Goal: Task Accomplishment & Management: Manage account settings

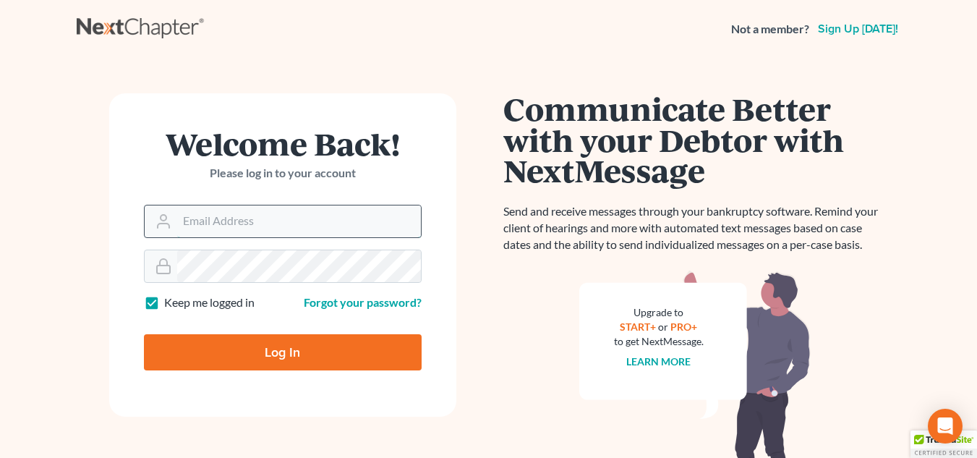
click at [205, 214] on input "Email Address" at bounding box center [299, 221] width 244 height 32
type input "[PERSON_NAME][EMAIL_ADDRESS][DOMAIN_NAME]"
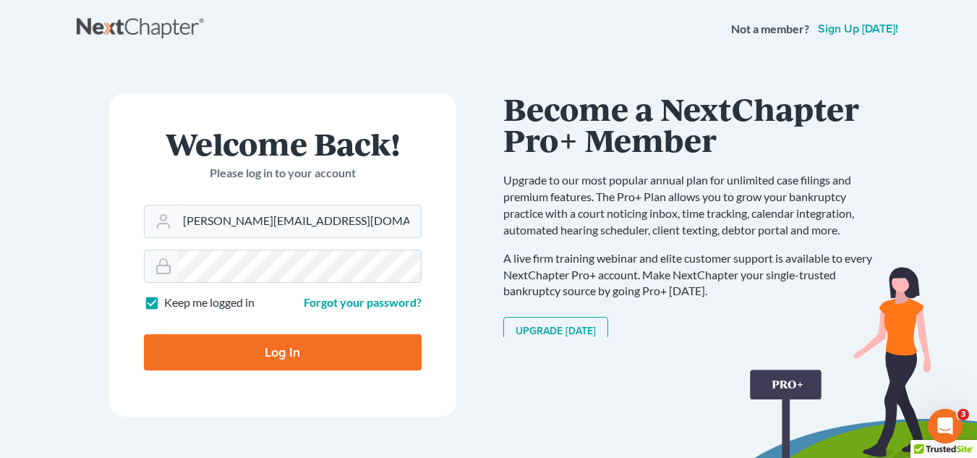
click at [227, 350] on input "Log In" at bounding box center [283, 352] width 278 height 36
type input "Thinking..."
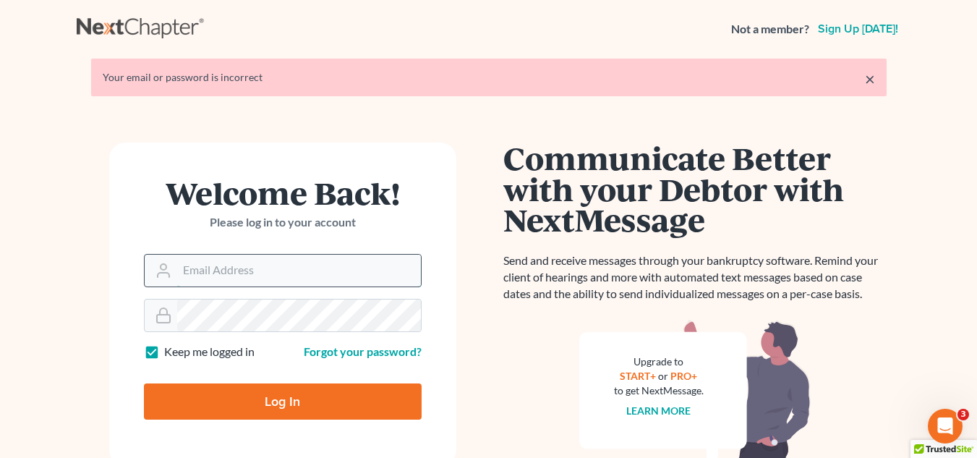
click at [250, 279] on input "Email Address" at bounding box center [299, 271] width 244 height 32
type input "[PERSON_NAME][EMAIL_ADDRESS][DOMAIN_NAME]"
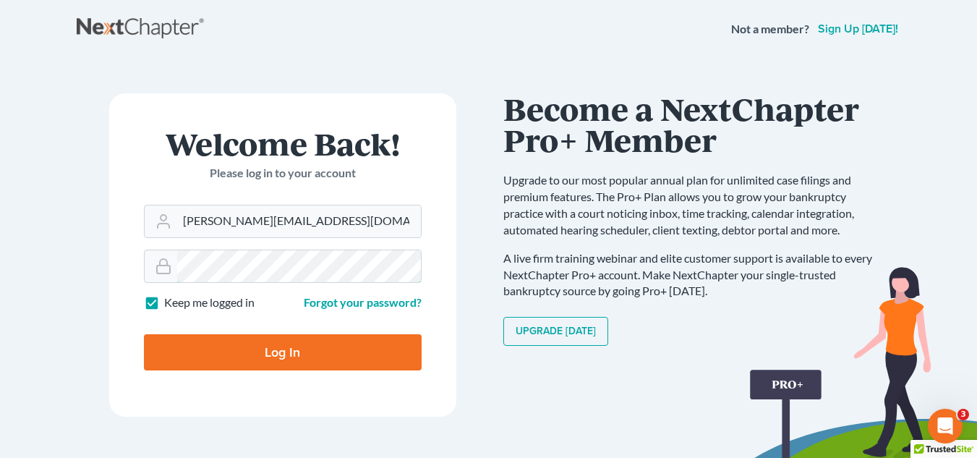
click at [144, 334] on input "Log In" at bounding box center [283, 352] width 278 height 36
type input "Thinking..."
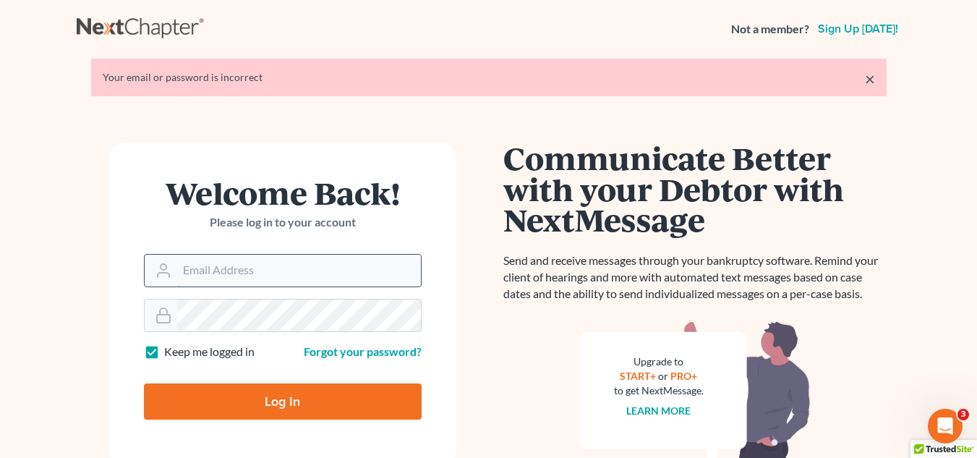
click at [283, 265] on input "Email Address" at bounding box center [299, 271] width 244 height 32
type input "[PERSON_NAME][EMAIL_ADDRESS][DOMAIN_NAME]"
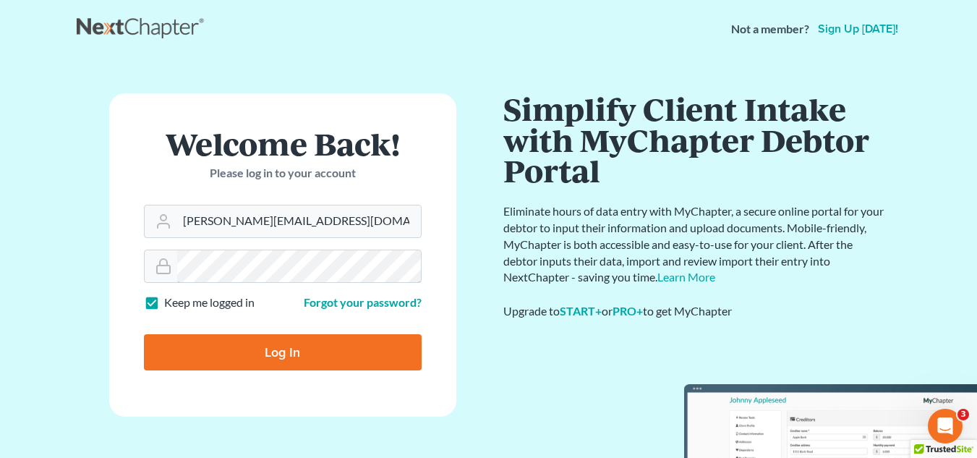
click at [144, 334] on input "Log In" at bounding box center [283, 352] width 278 height 36
type input "Thinking..."
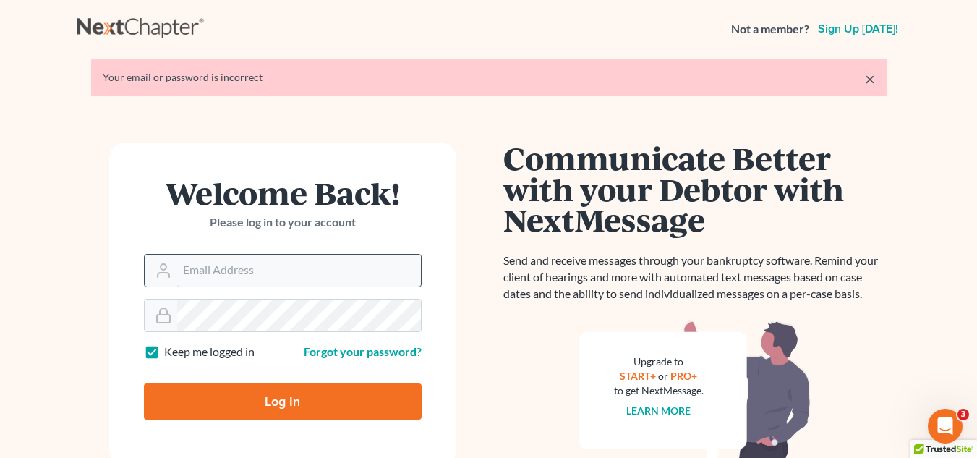
click at [279, 268] on input "Email Address" at bounding box center [299, 271] width 244 height 32
type input "[PERSON_NAME][EMAIL_ADDRESS][DOMAIN_NAME]"
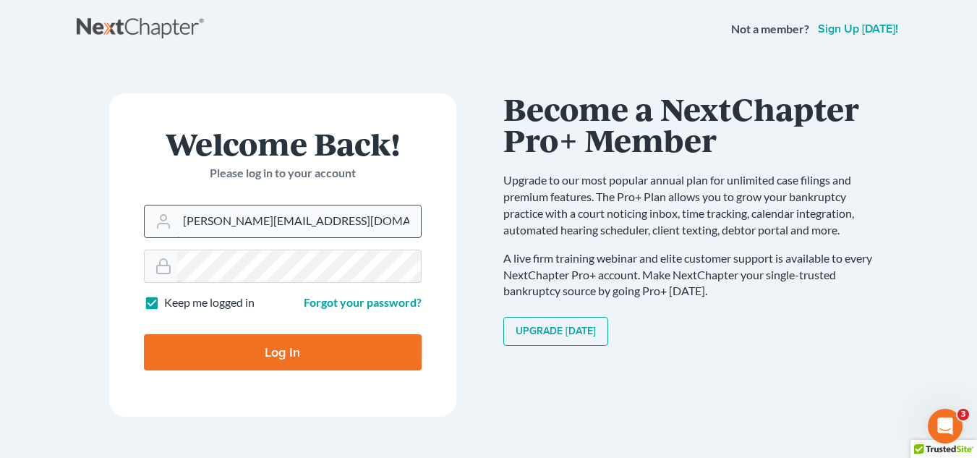
click at [144, 334] on input "Log In" at bounding box center [283, 352] width 278 height 36
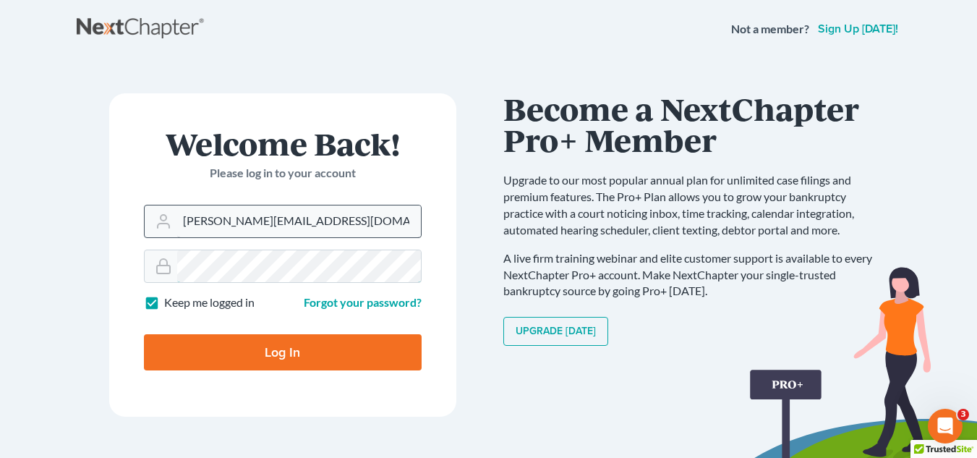
type input "Thinking..."
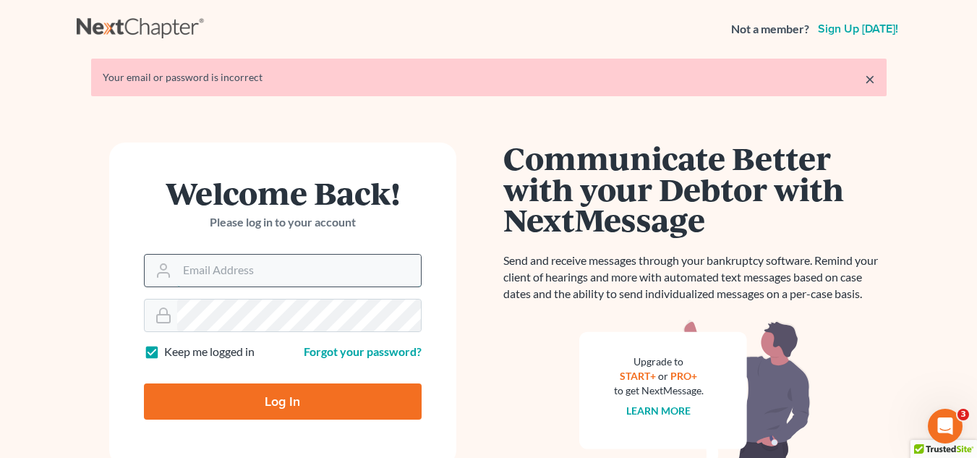
click at [266, 267] on input "Email Address" at bounding box center [299, 271] width 244 height 32
click at [333, 265] on input "Email Address" at bounding box center [299, 271] width 244 height 32
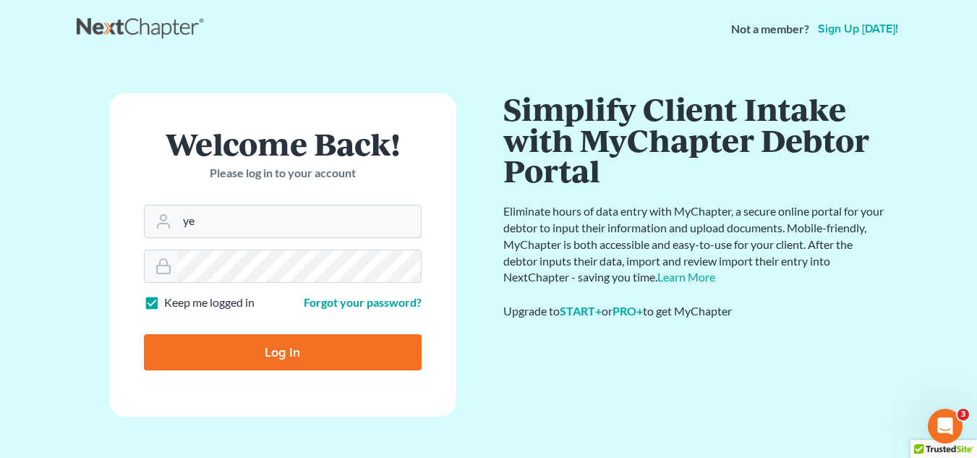
type input "[PERSON_NAME][EMAIL_ADDRESS][DOMAIN_NAME]"
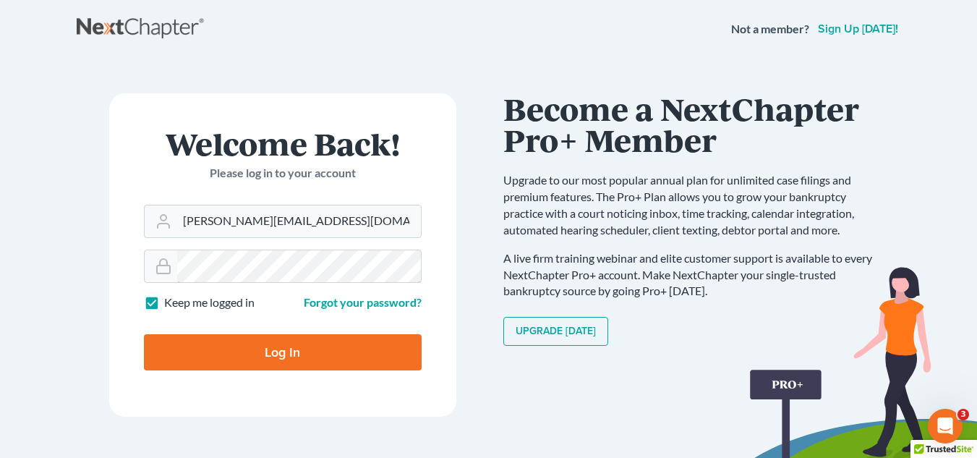
click at [144, 334] on input "Log In" at bounding box center [283, 352] width 278 height 36
type input "Thinking..."
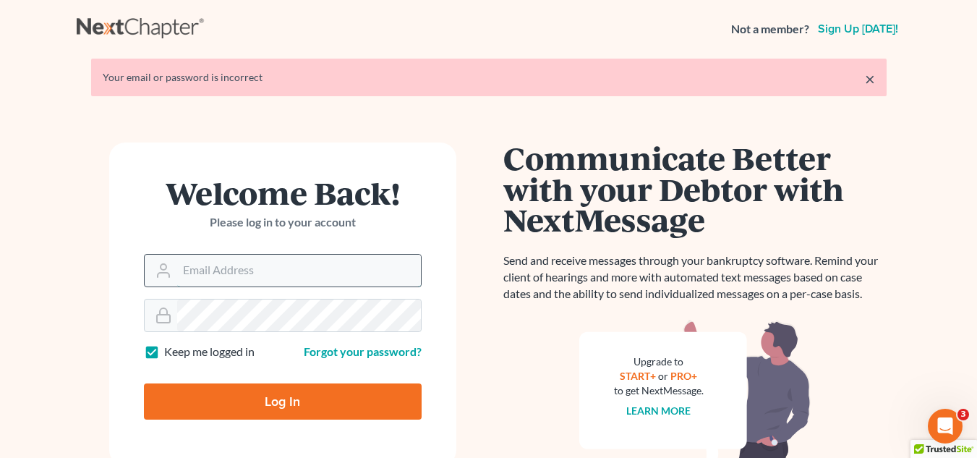
click at [294, 273] on input "Email Address" at bounding box center [299, 271] width 244 height 32
type input "[PERSON_NAME][EMAIL_ADDRESS][DOMAIN_NAME]"
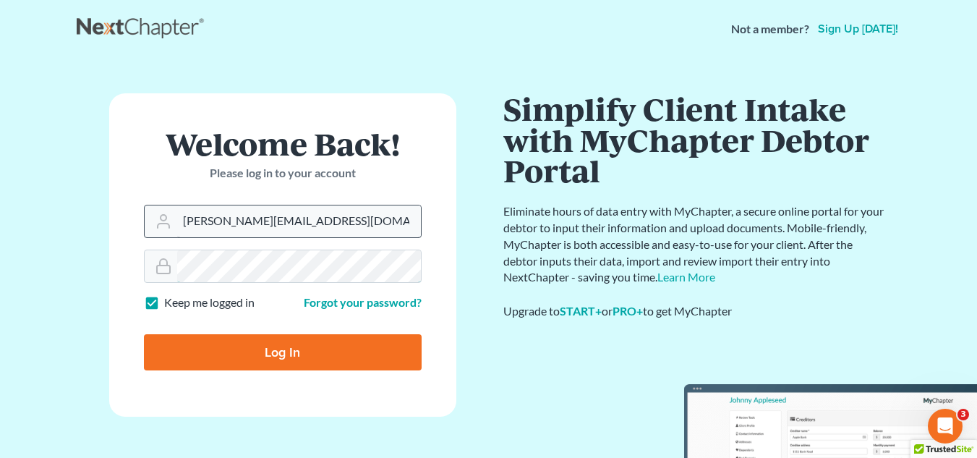
click at [144, 334] on input "Log In" at bounding box center [283, 352] width 278 height 36
type input "Thinking..."
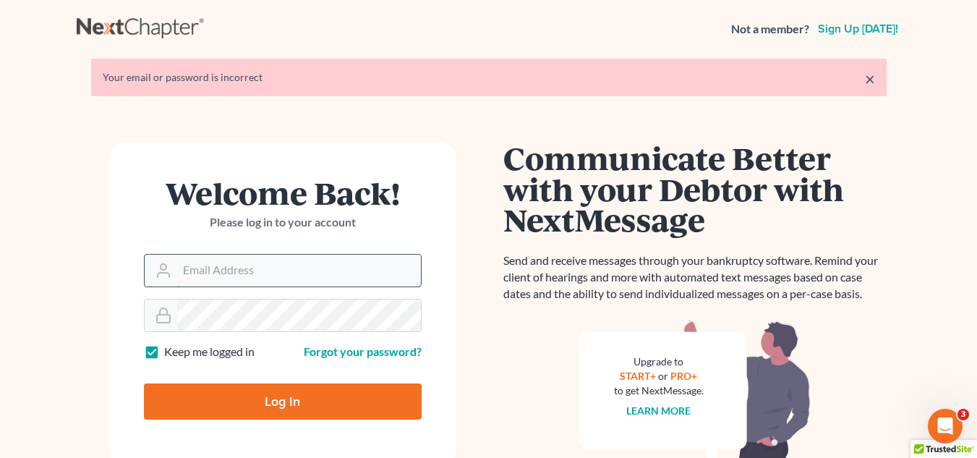
click at [268, 276] on input "Email Address" at bounding box center [299, 271] width 244 height 32
type input "yeimy@mynjlaw.com"
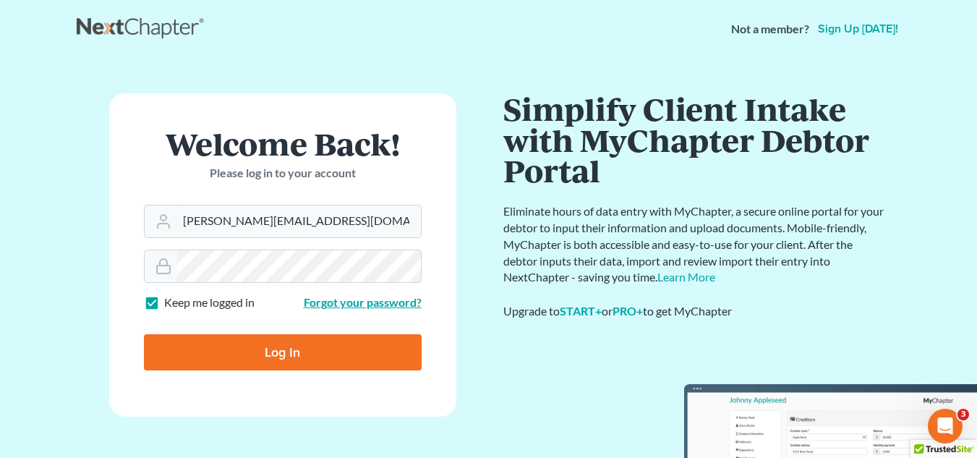
click at [344, 308] on link "Forgot your password?" at bounding box center [363, 302] width 118 height 14
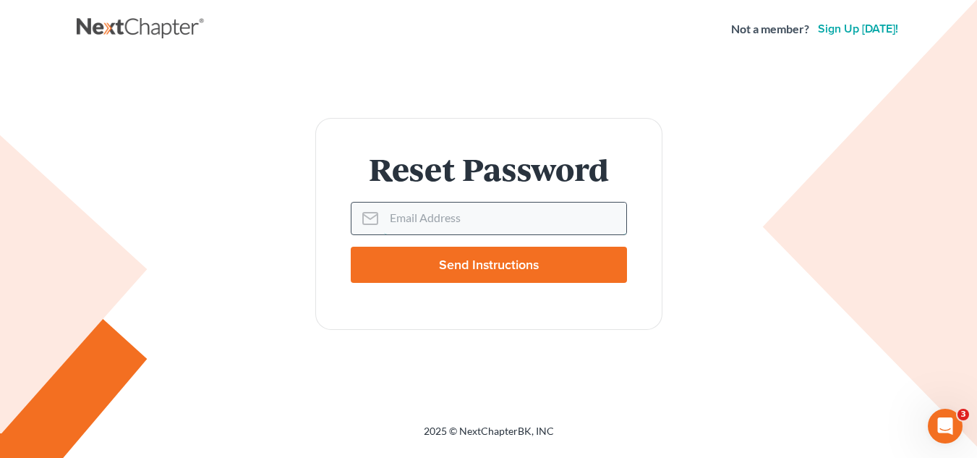
click at [412, 231] on input "Email Address" at bounding box center [505, 218] width 242 height 32
type input "[PERSON_NAME][EMAIL_ADDRESS][DOMAIN_NAME]"
drag, startPoint x: 451, startPoint y: 285, endPoint x: 457, endPoint y: 278, distance: 8.7
click at [457, 278] on form "Reset Password Email Address [PERSON_NAME][EMAIL_ADDRESS][DOMAIN_NAME] Send Ins…" at bounding box center [488, 224] width 347 height 212
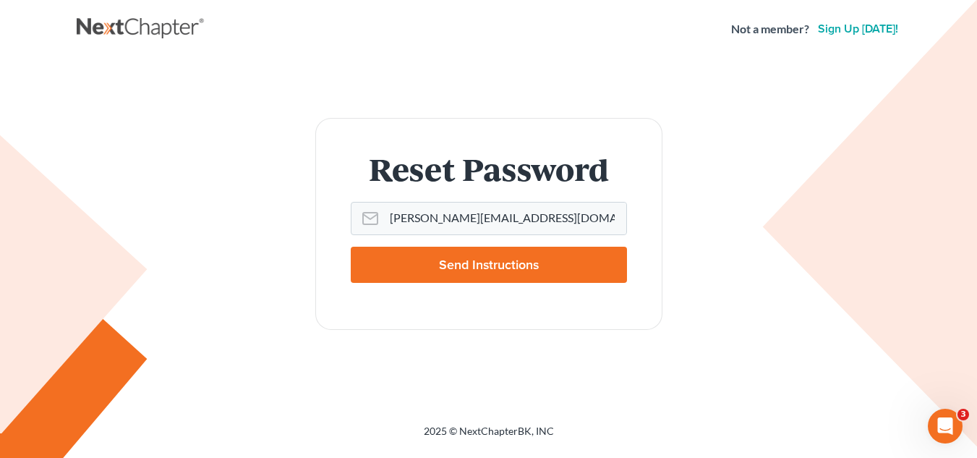
click at [457, 278] on input "Send Instructions" at bounding box center [489, 265] width 276 height 36
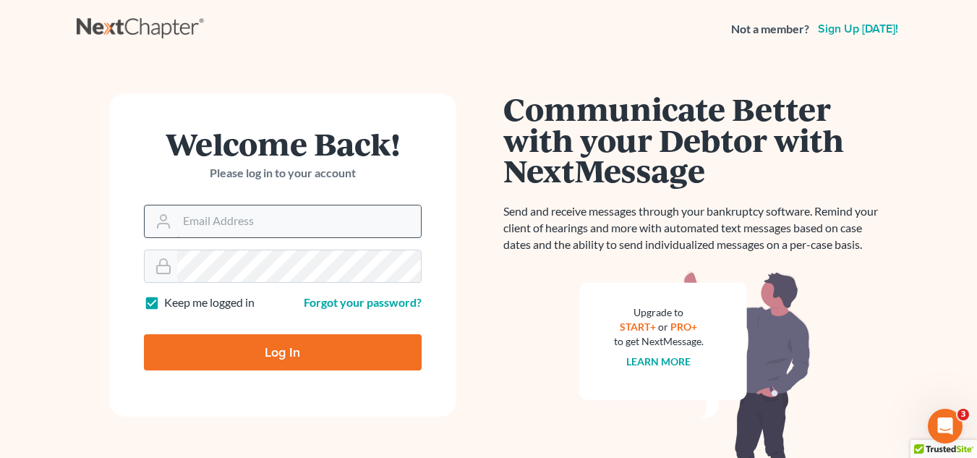
click at [230, 214] on input "Email Address" at bounding box center [299, 221] width 244 height 32
type input "yeimy@mynjlaw.com"
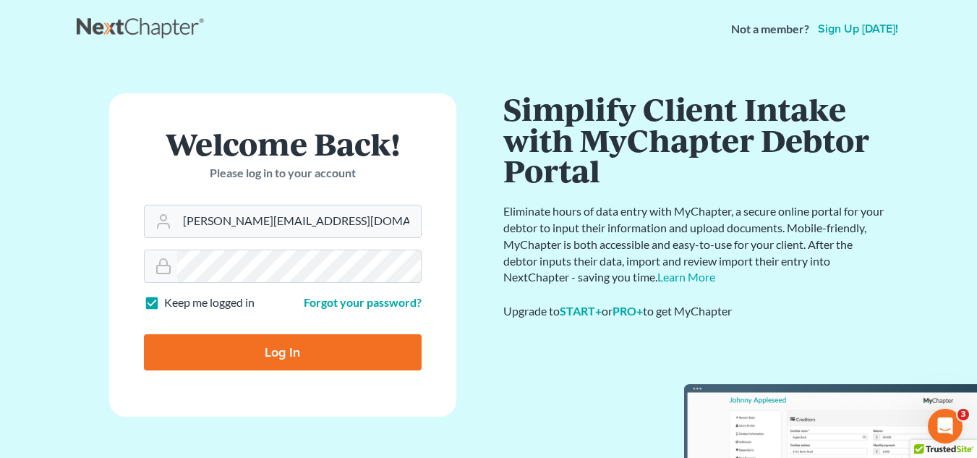
click at [250, 352] on input "Log In" at bounding box center [283, 352] width 278 height 36
type input "Thinking..."
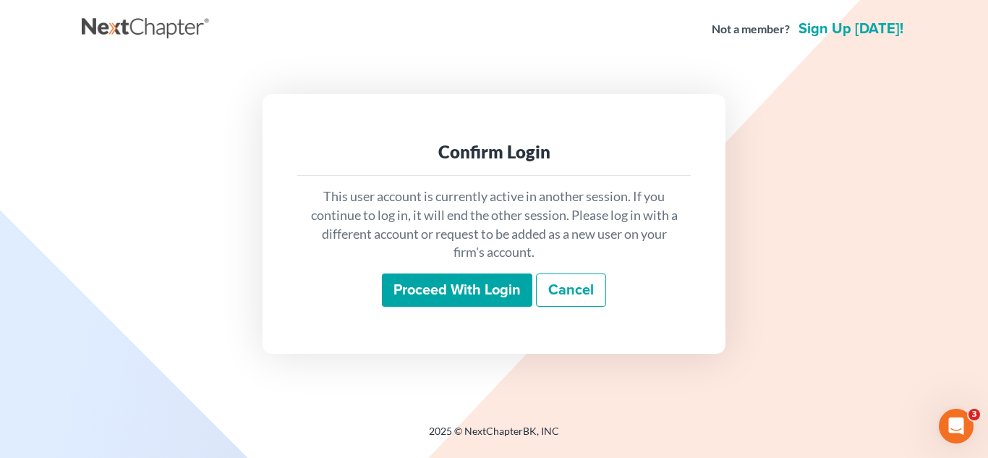
click at [473, 286] on input "Proceed with login" at bounding box center [457, 289] width 150 height 33
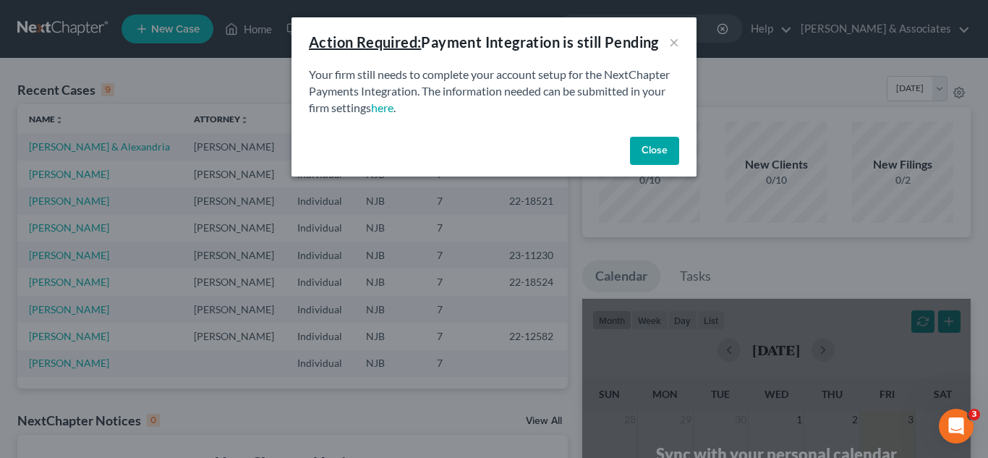
click at [670, 152] on button "Close" at bounding box center [654, 151] width 49 height 29
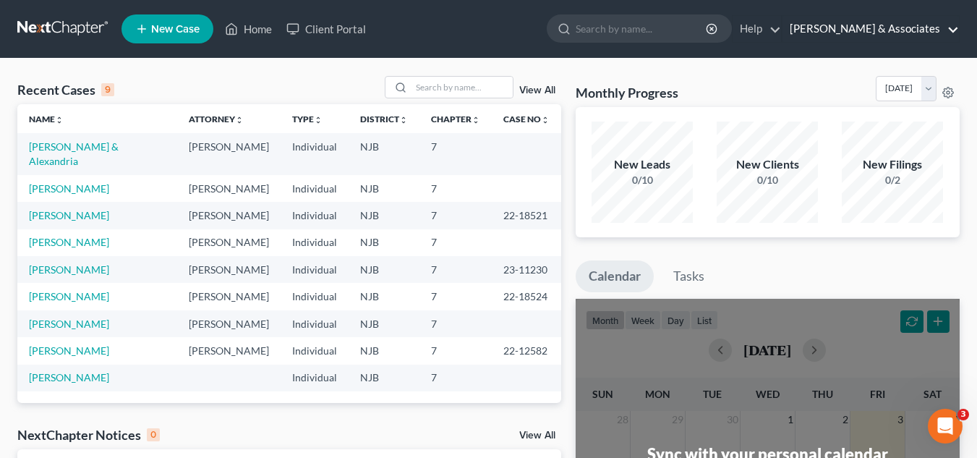
click at [882, 35] on link "Beylerian & Associates" at bounding box center [870, 29] width 176 height 26
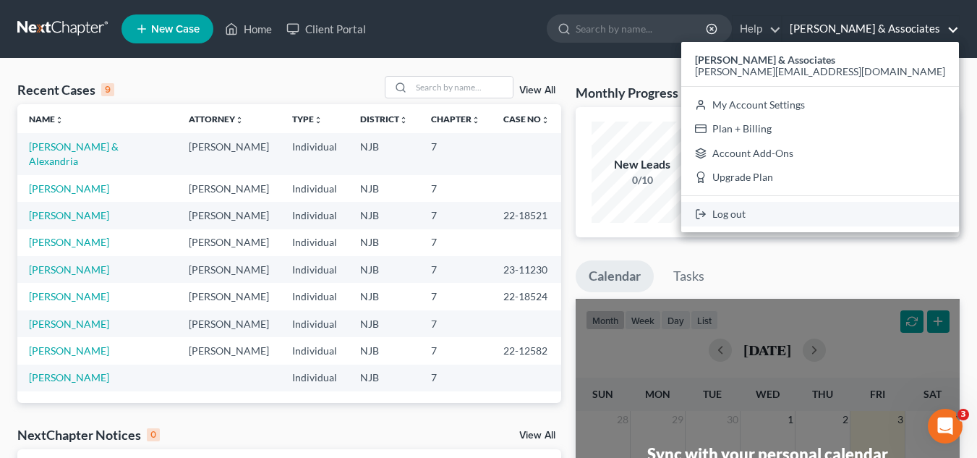
click at [848, 206] on link "Log out" at bounding box center [820, 214] width 278 height 25
